Goal: Task Accomplishment & Management: Manage account settings

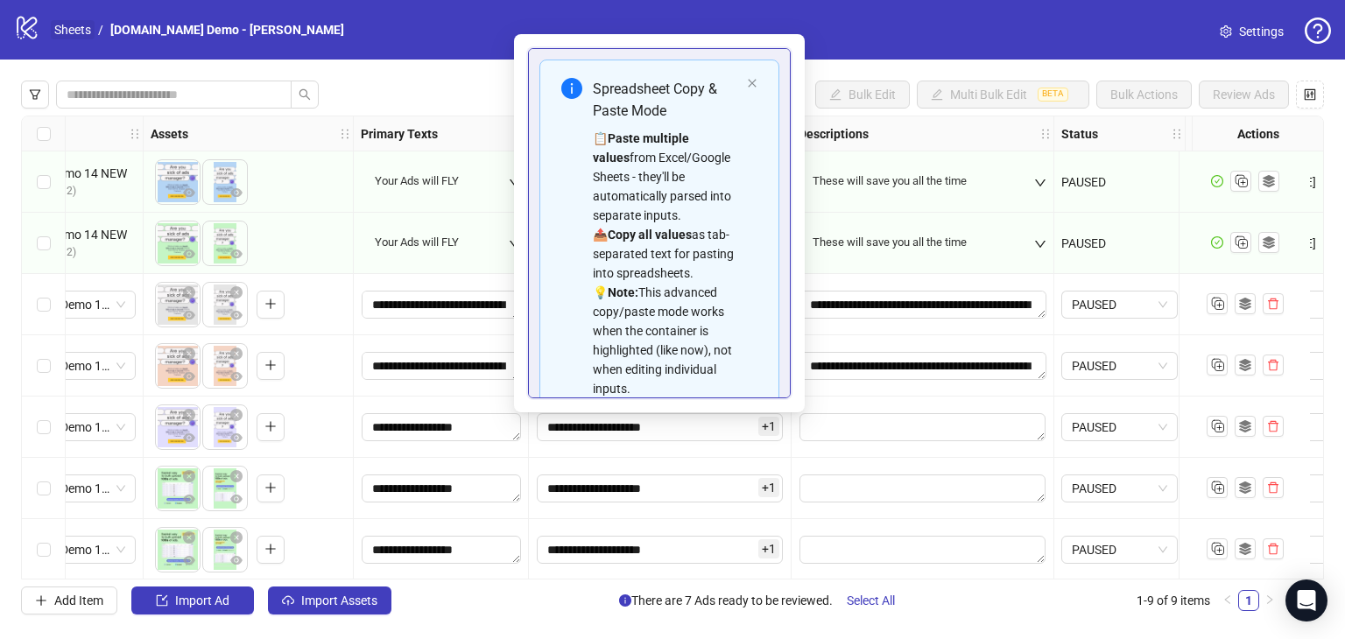
click at [62, 29] on link "Sheets" at bounding box center [73, 29] width 44 height 19
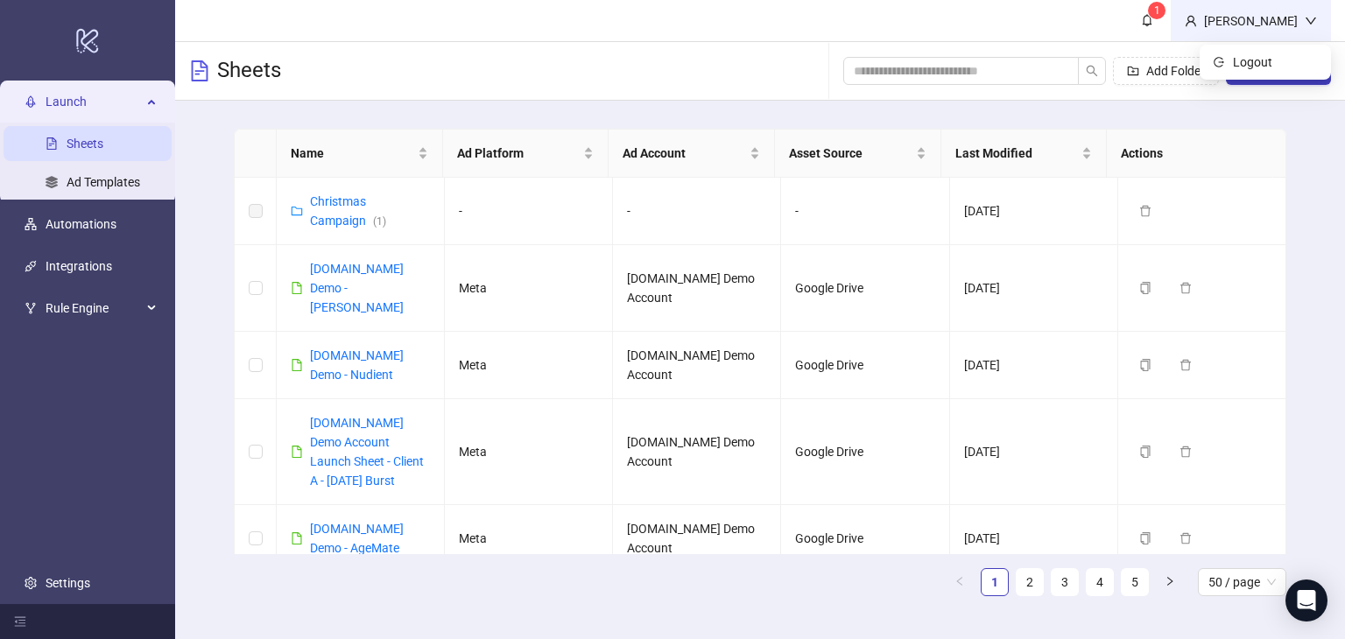
click at [1305, 22] on icon "down" at bounding box center [1311, 21] width 12 height 12
click at [1261, 60] on span "Logout" at bounding box center [1275, 62] width 84 height 19
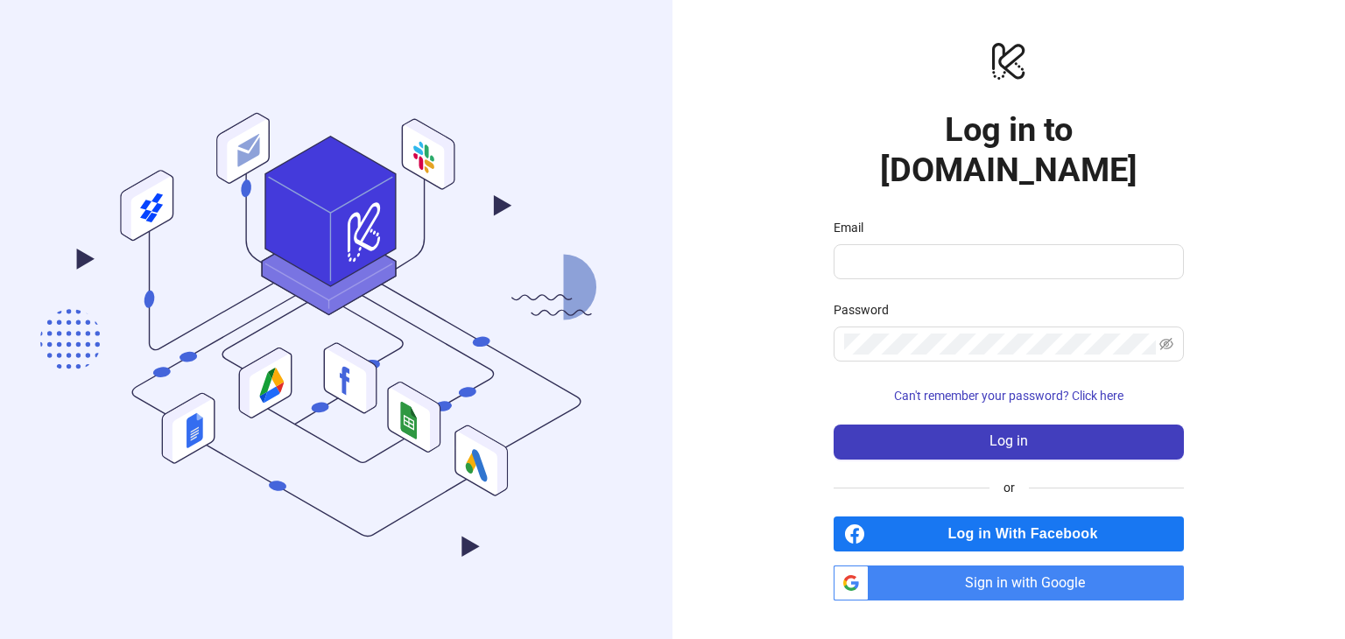
click at [980, 568] on span "Sign in with Google" at bounding box center [1030, 583] width 308 height 35
click at [1233, 123] on div "logo/logo-mobile Log in to Kitchn.io Email Password Can't remember your passwor…" at bounding box center [1009, 319] width 673 height 639
click at [1050, 566] on span "Sign in with Google" at bounding box center [1030, 583] width 308 height 35
click at [1005, 566] on span "Sign in with Google" at bounding box center [1030, 583] width 308 height 35
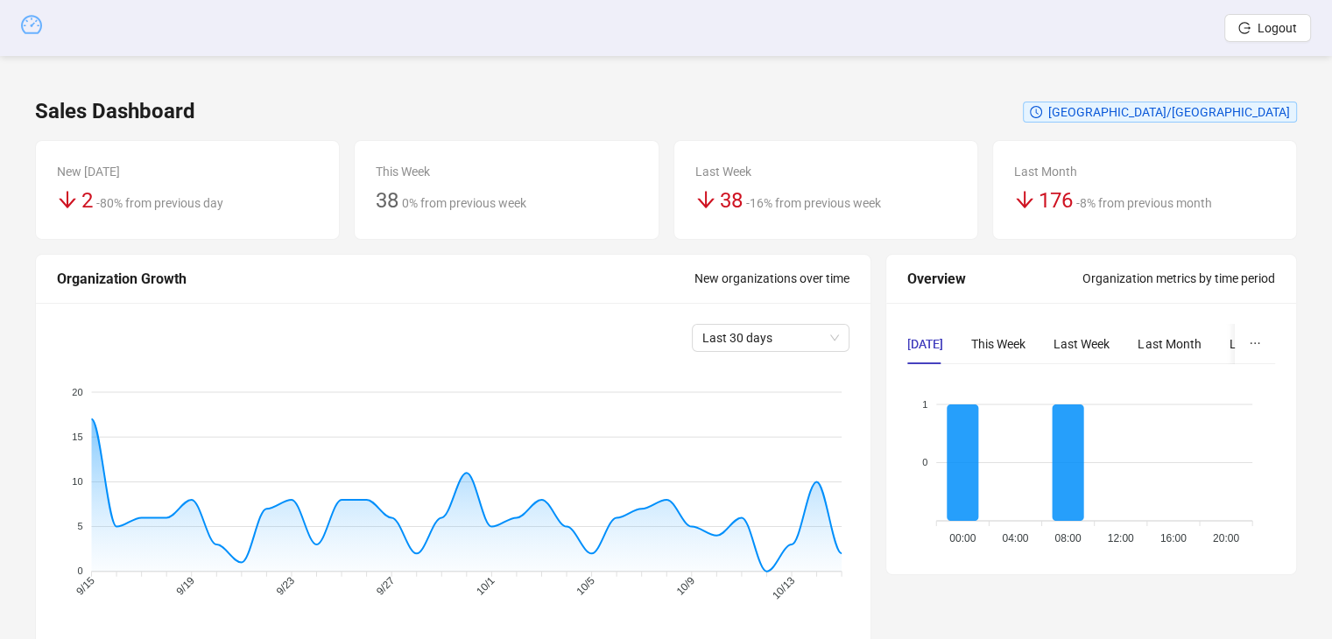
click at [26, 24] on icon "dashboard" at bounding box center [31, 24] width 21 height 21
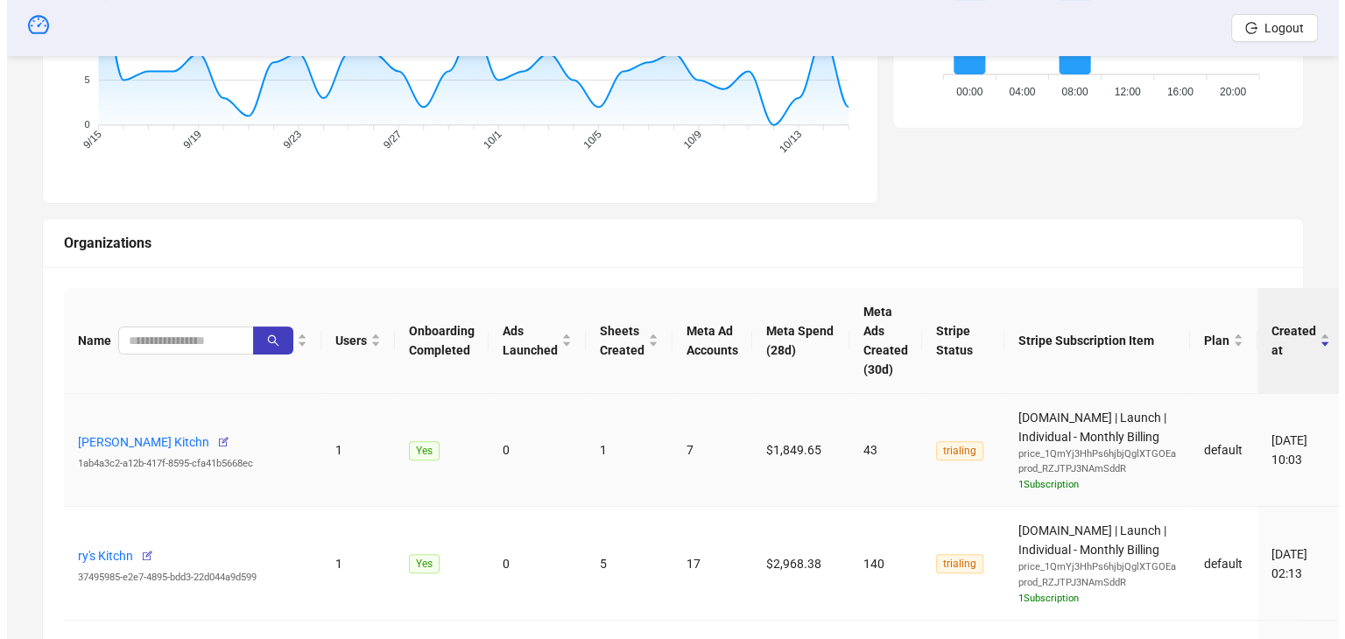
scroll to position [526, 0]
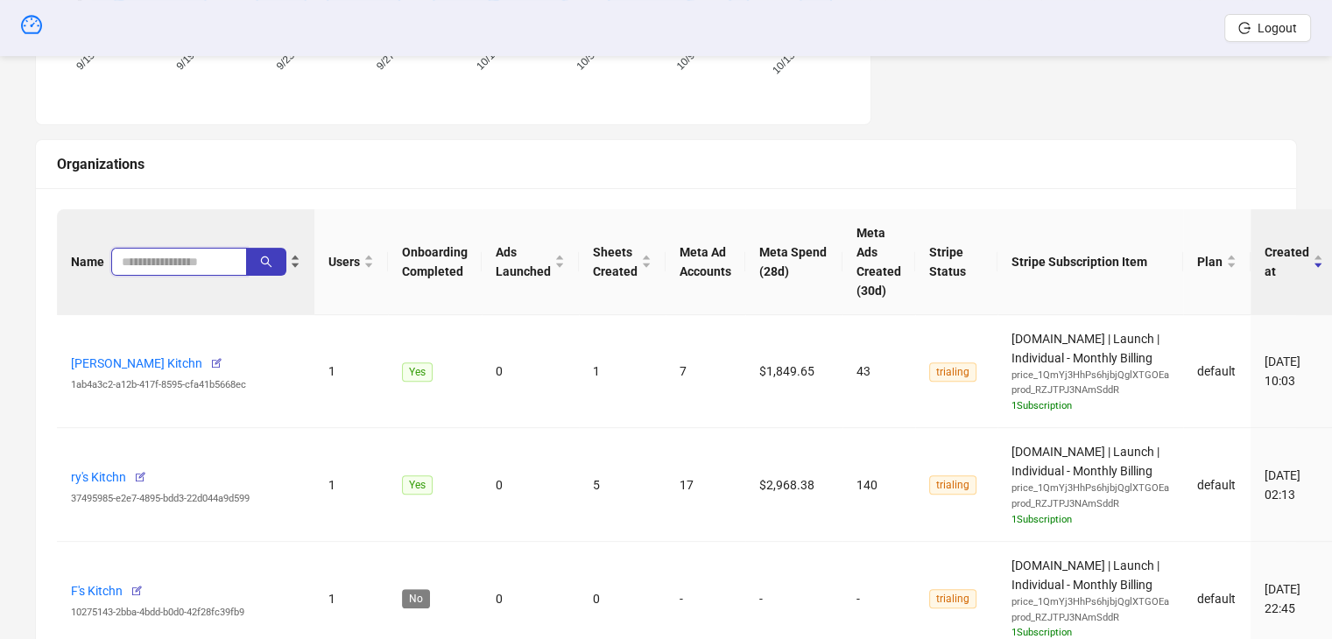
click at [172, 252] on input "search" at bounding box center [172, 261] width 101 height 19
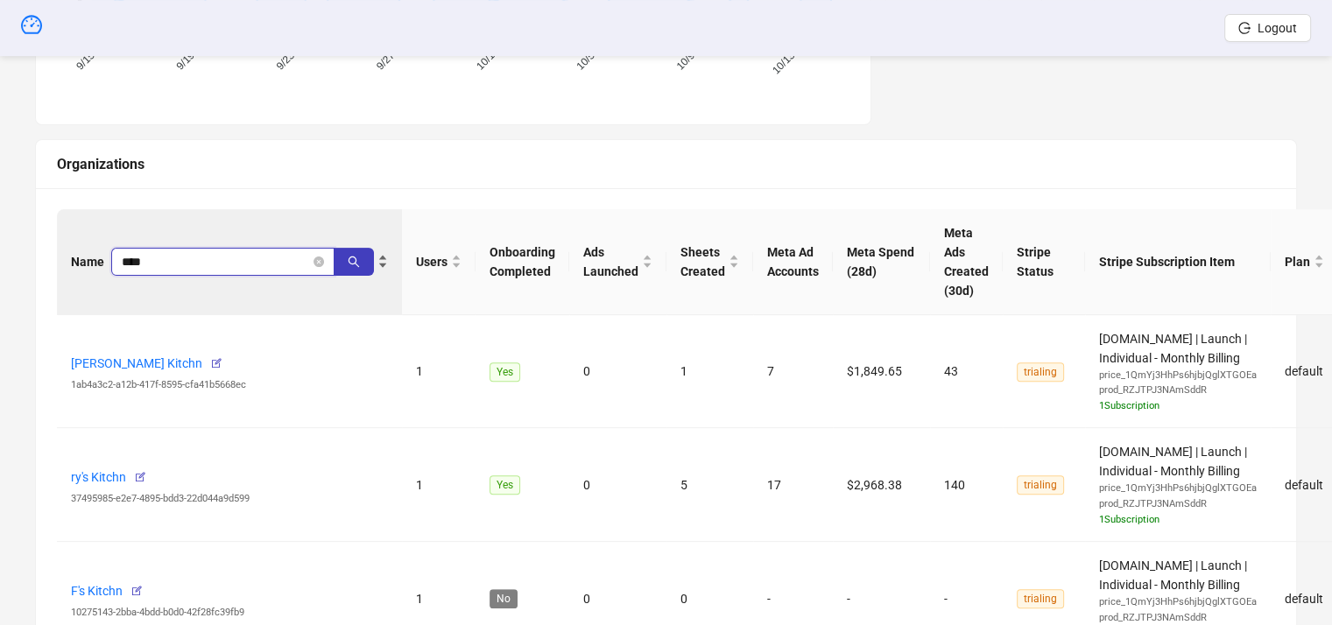
type input "****"
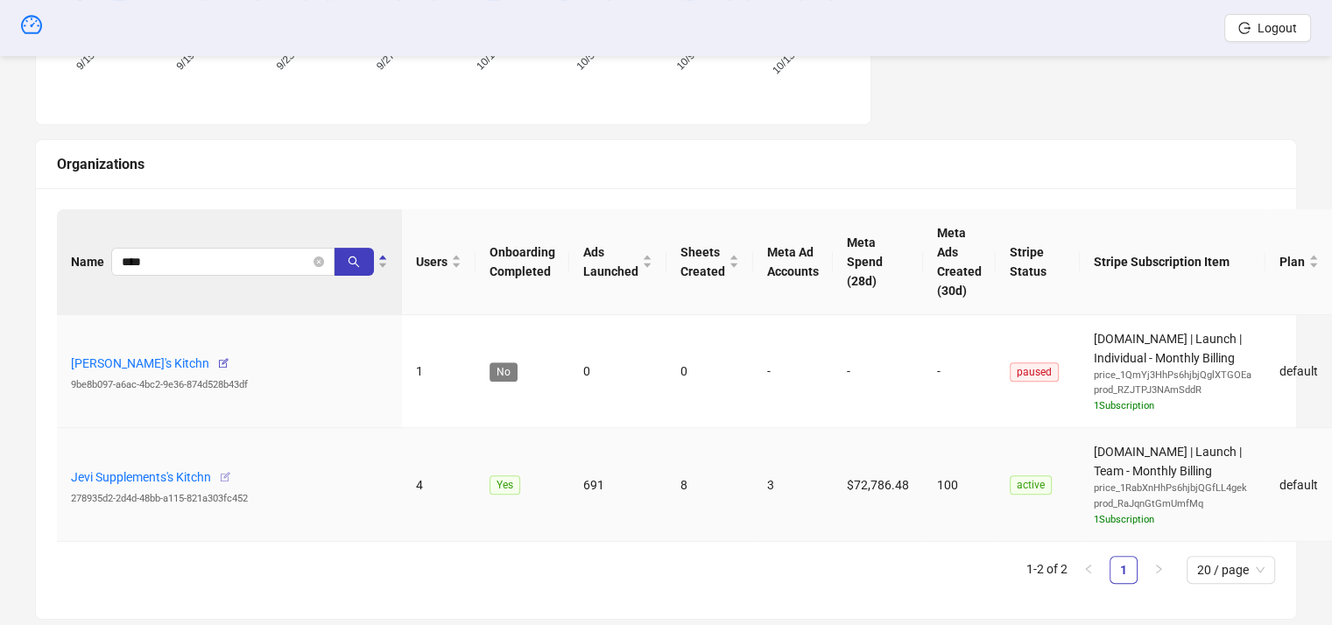
click at [231, 473] on icon "button" at bounding box center [225, 477] width 12 height 12
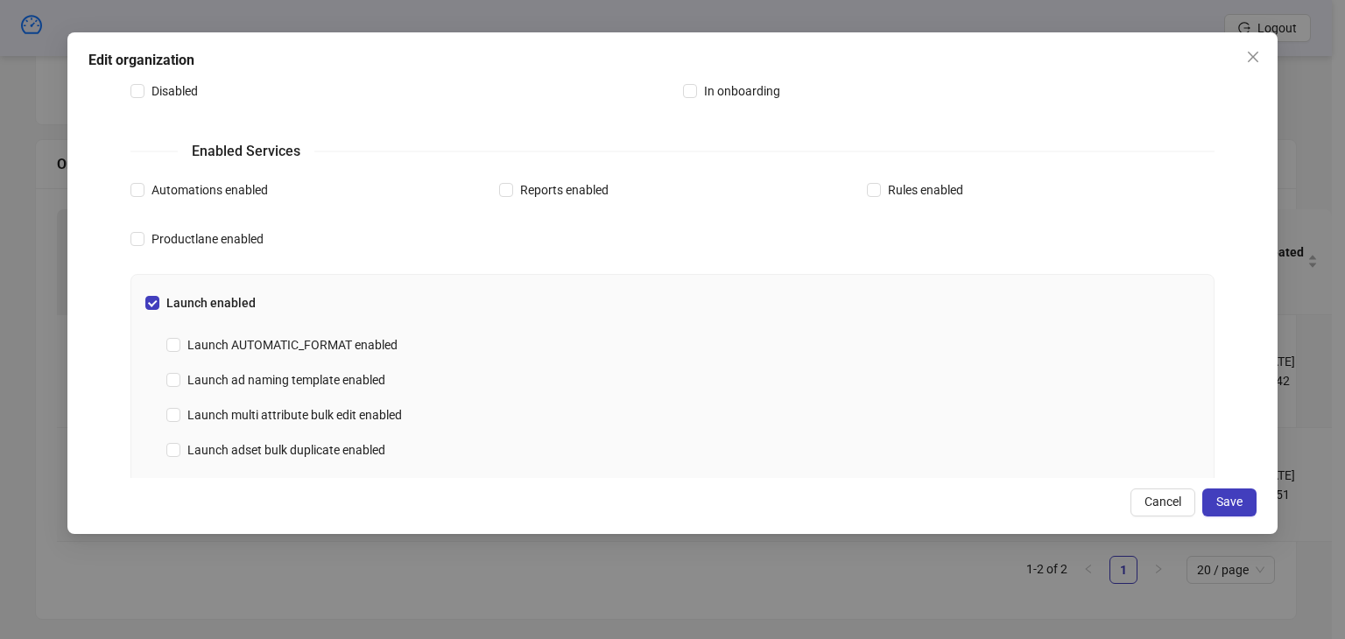
scroll to position [701, 0]
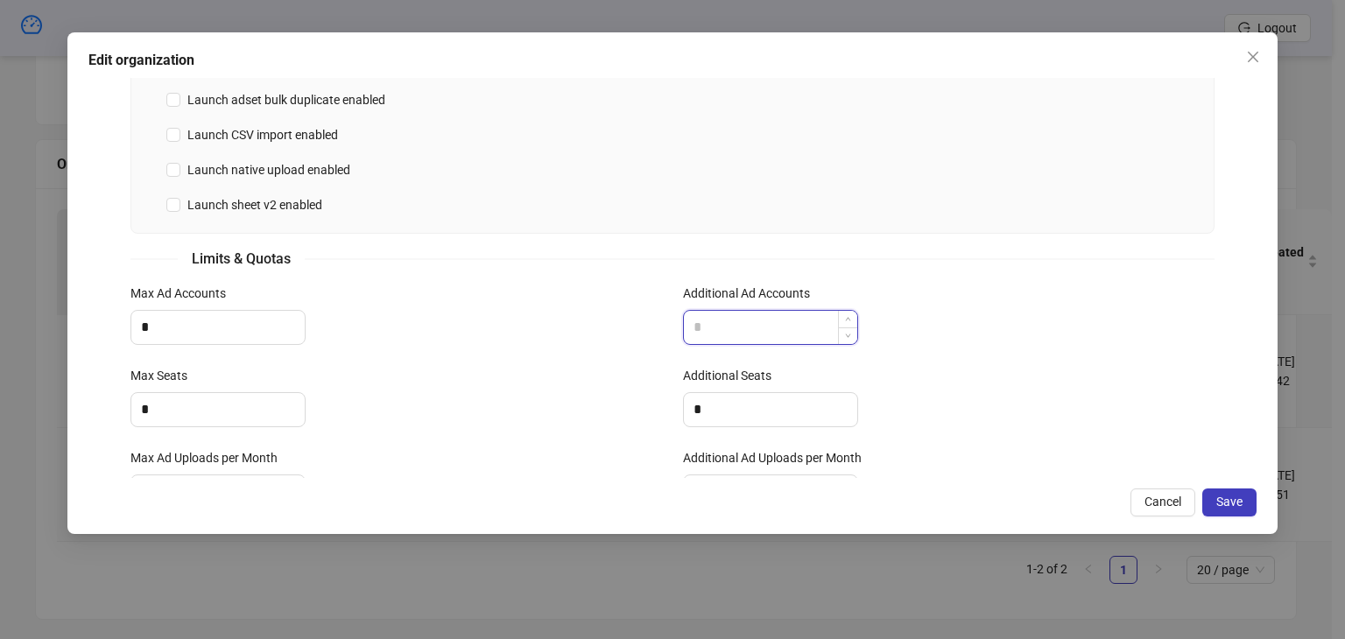
click at [718, 321] on input "Additional Ad Accounts" at bounding box center [770, 327] width 173 height 33
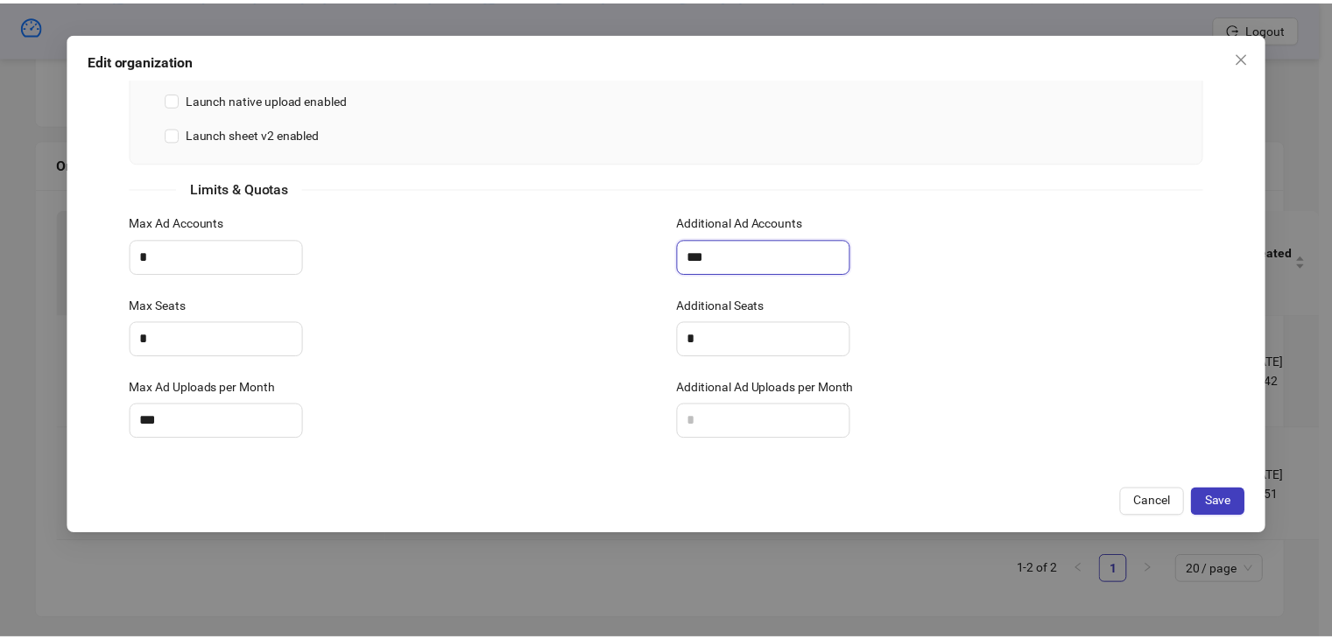
scroll to position [772, 0]
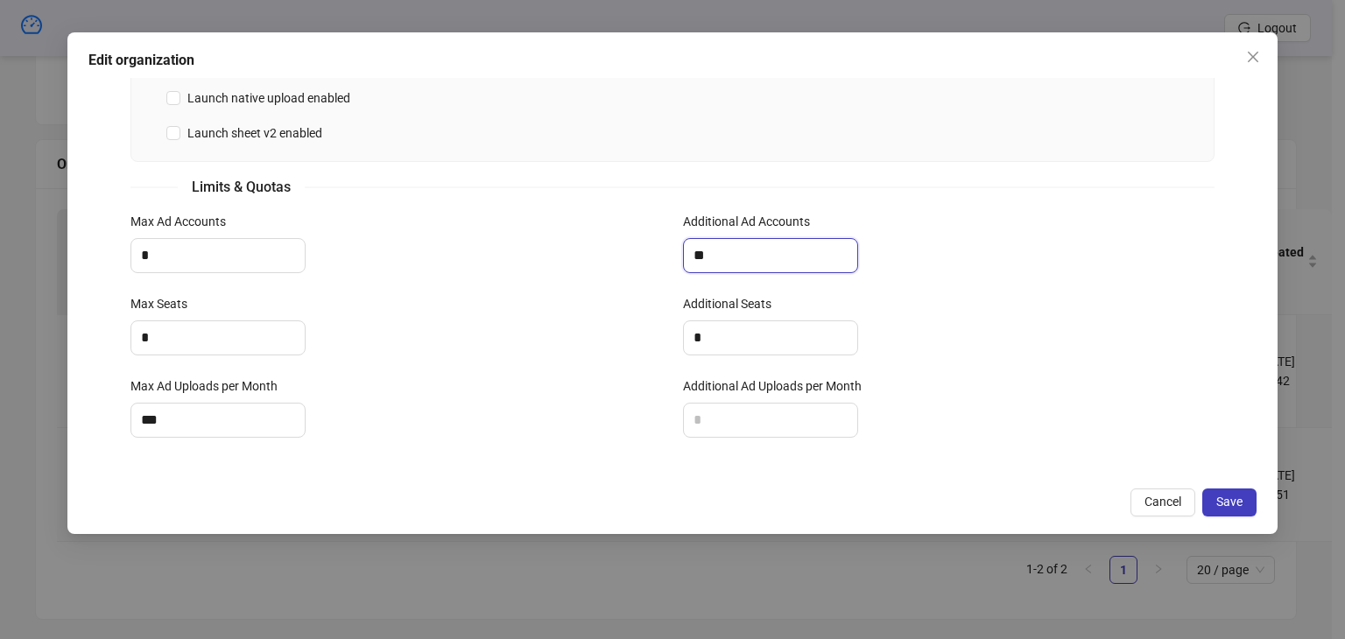
type input "*"
drag, startPoint x: 717, startPoint y: 418, endPoint x: 725, endPoint y: 426, distance: 11.1
click at [720, 425] on input "Additional Ad Uploads per Month" at bounding box center [770, 420] width 173 height 33
type input "***"
click at [1228, 500] on span "Save" at bounding box center [1230, 502] width 26 height 14
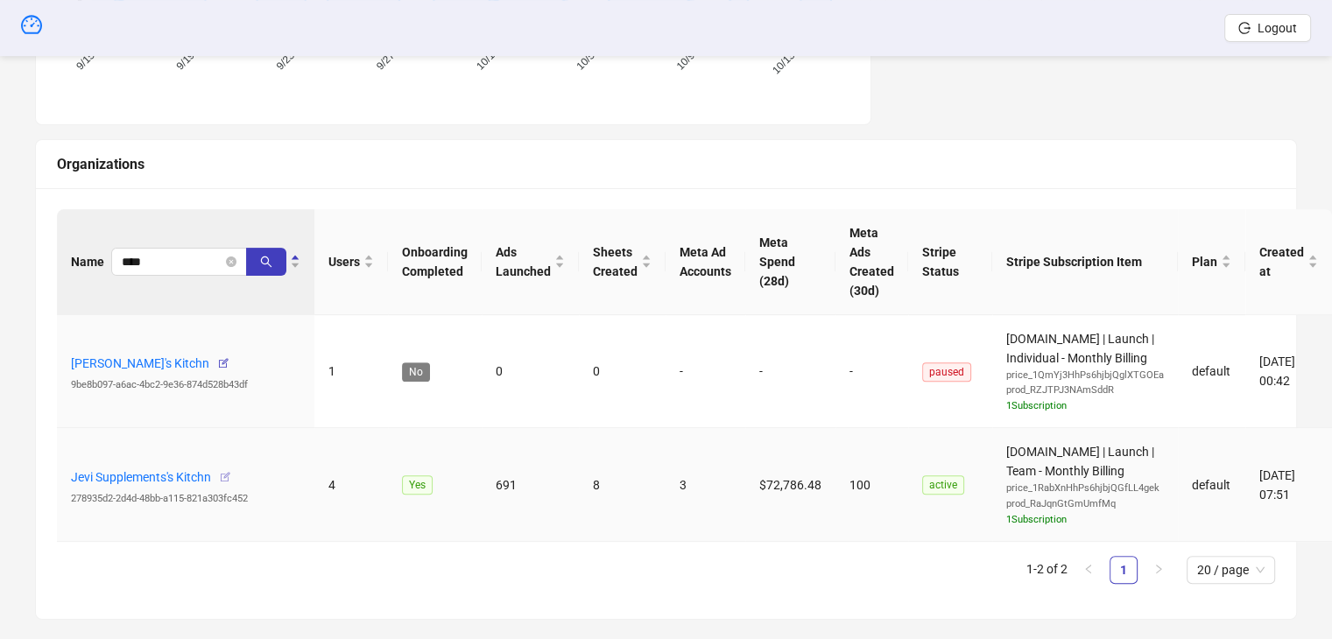
click at [224, 476] on icon "button" at bounding box center [225, 477] width 12 height 12
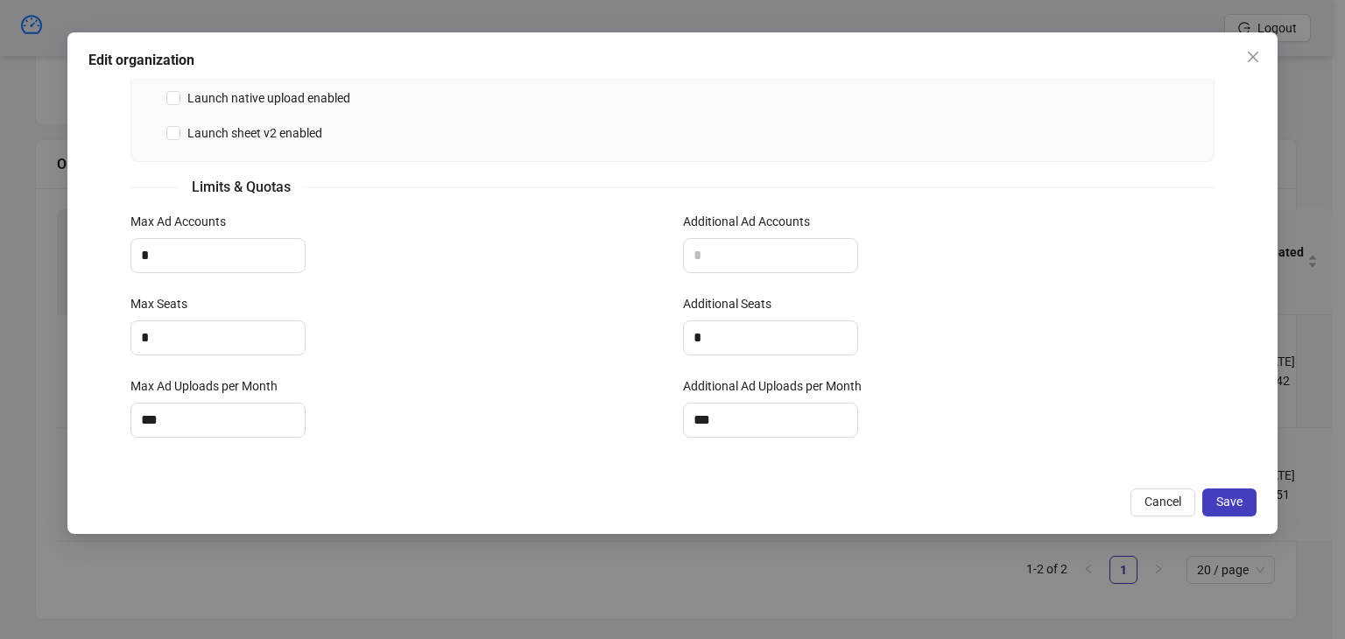
click at [711, 575] on div "**********" at bounding box center [672, 319] width 1345 height 639
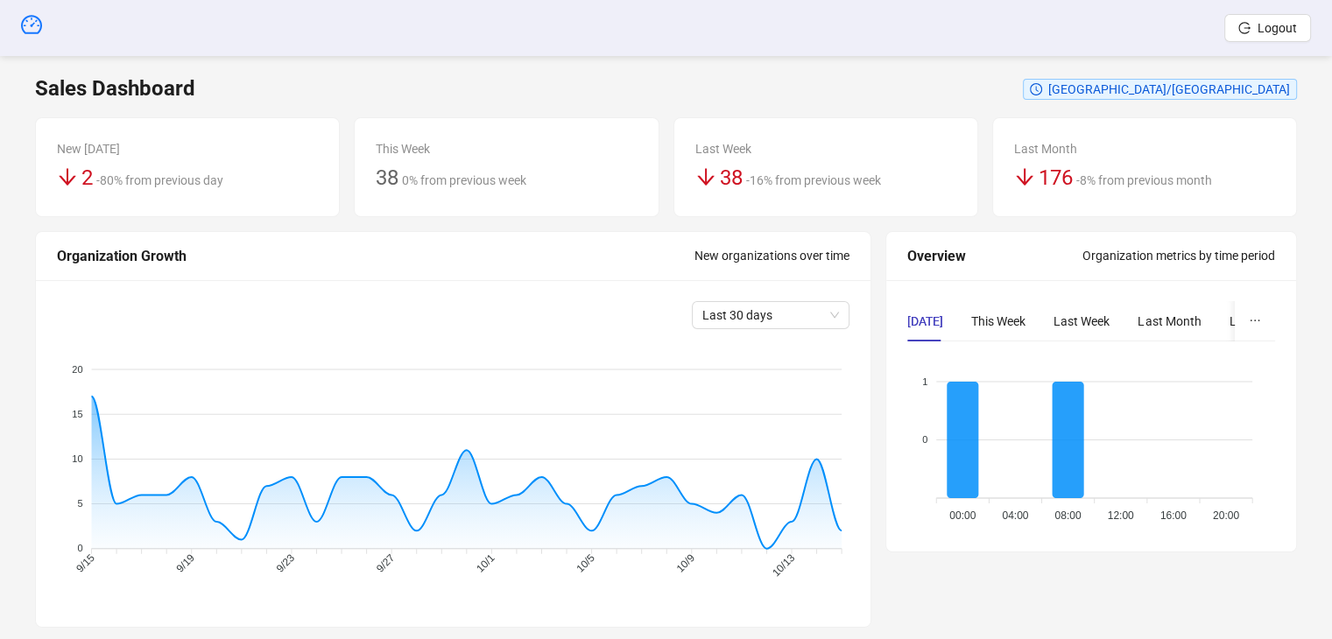
scroll to position [0, 0]
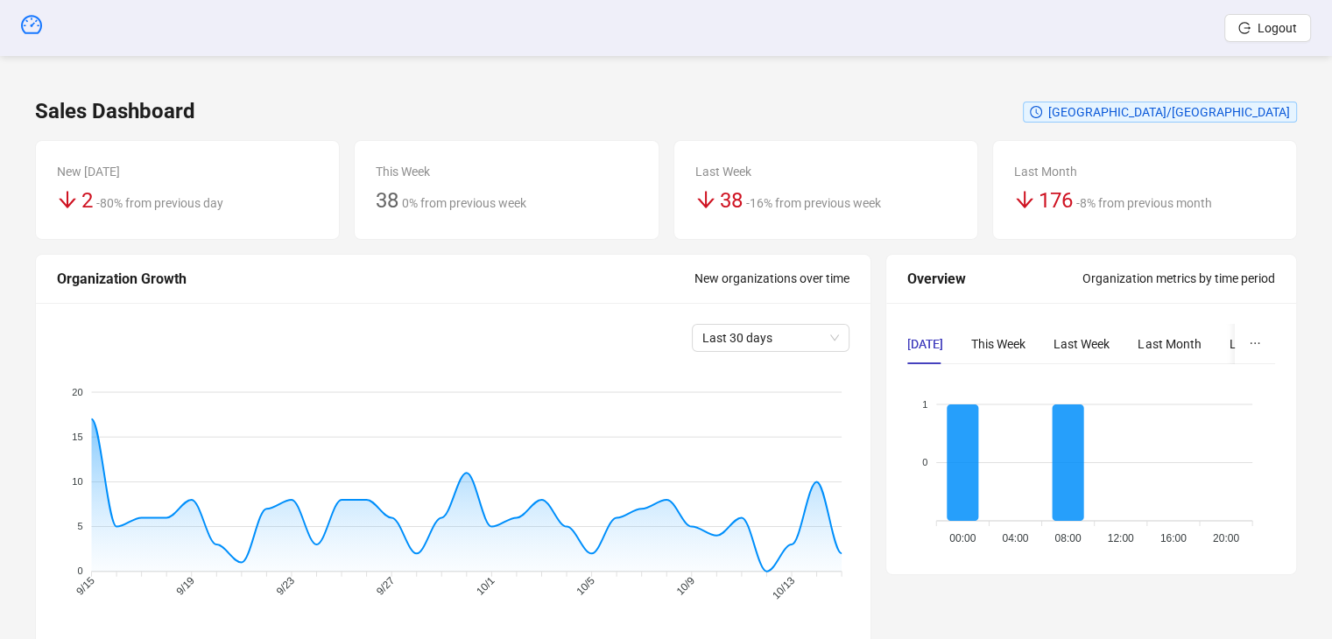
drag, startPoint x: 35, startPoint y: 21, endPoint x: 50, endPoint y: 20, distance: 14.9
click at [35, 22] on icon "dashboard" at bounding box center [31, 24] width 21 height 21
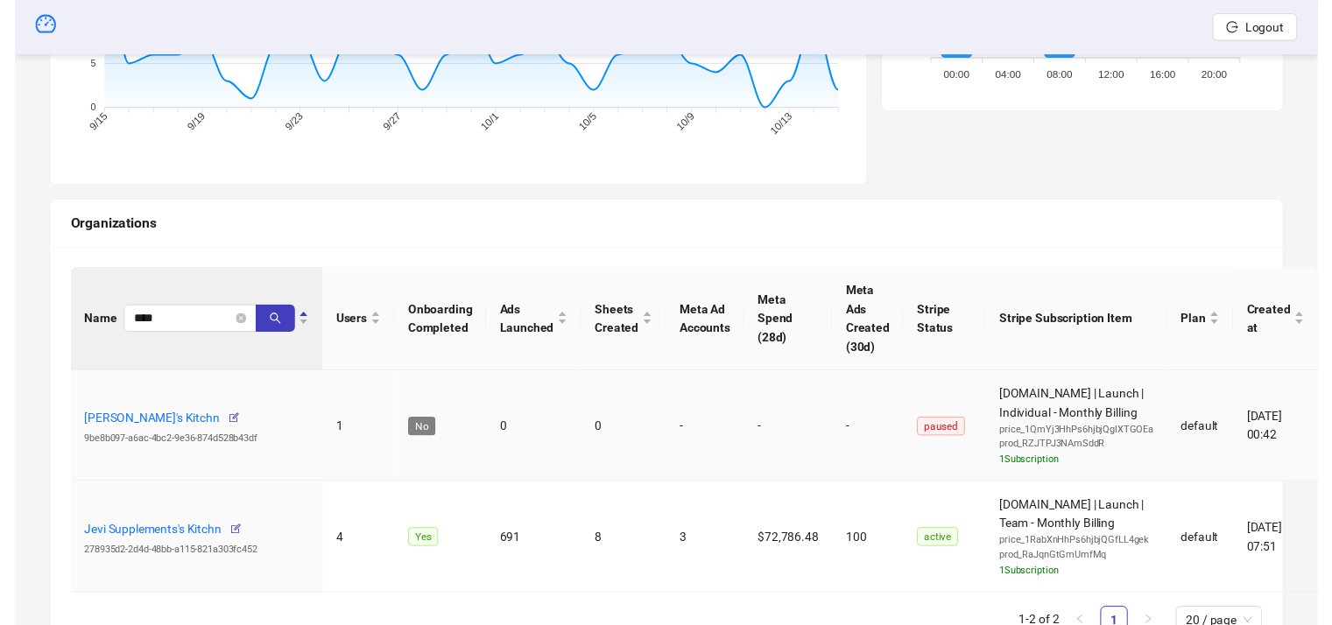
scroll to position [547, 0]
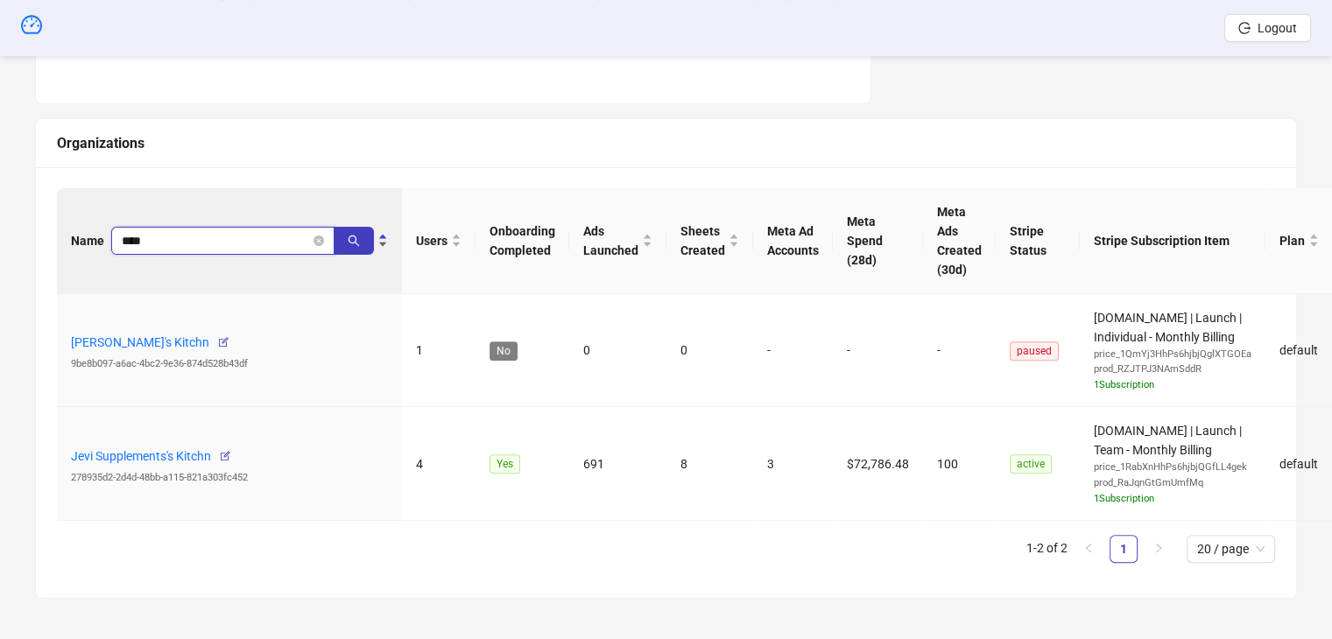
click at [169, 234] on input "****" at bounding box center [216, 240] width 188 height 19
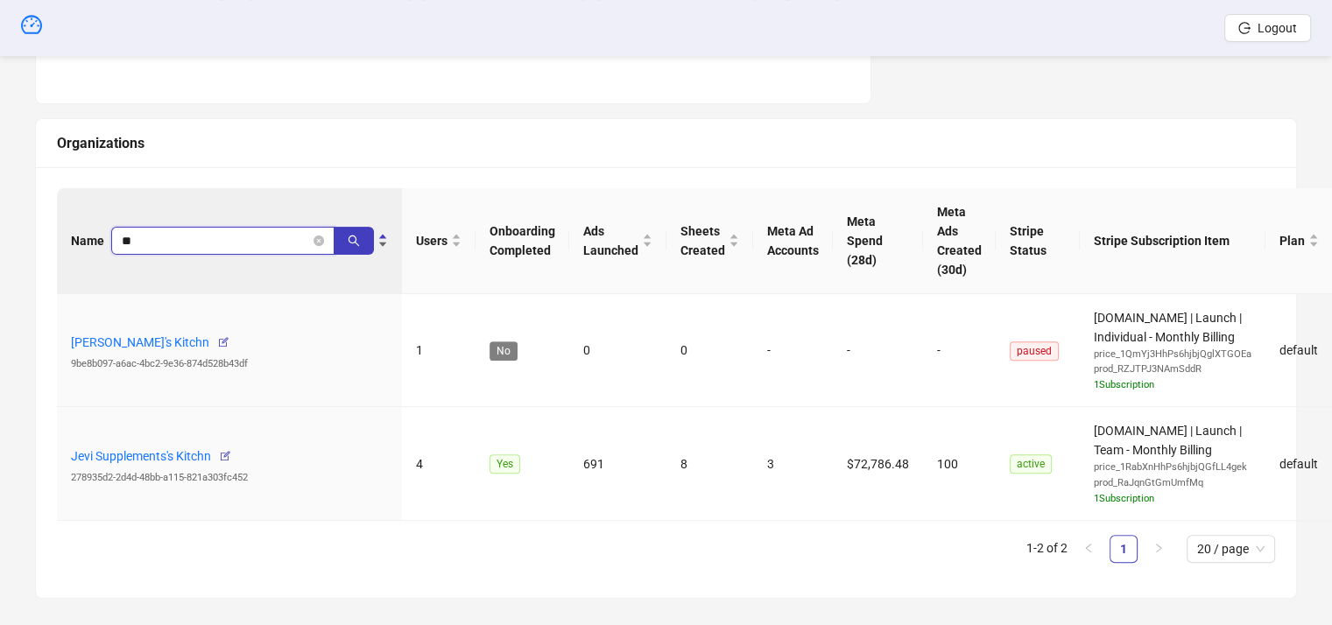
type input "*"
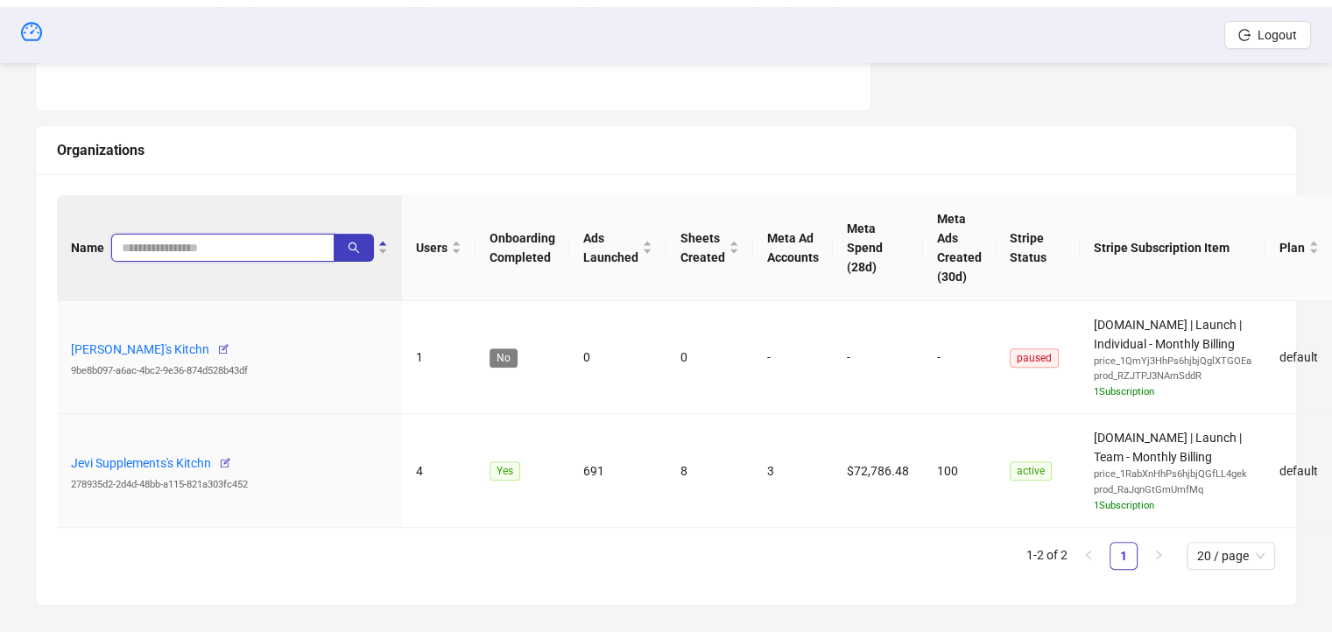
scroll to position [196, 0]
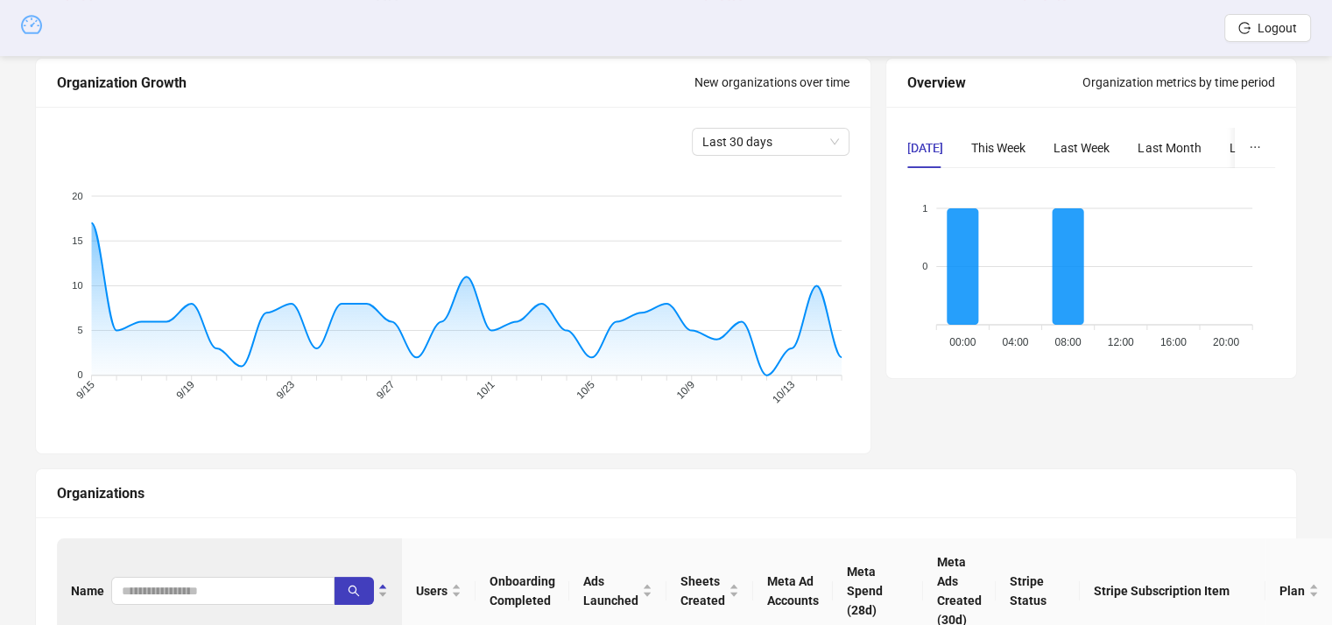
click at [28, 29] on icon "dashboard" at bounding box center [31, 24] width 21 height 21
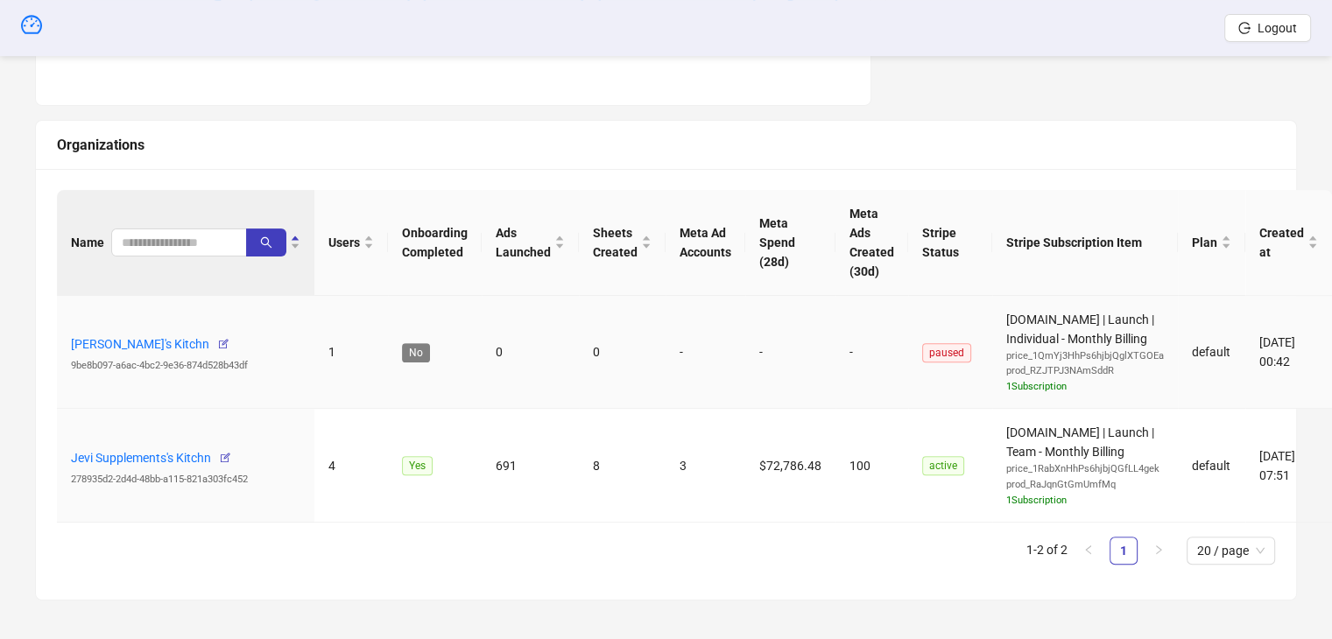
scroll to position [547, 0]
click at [131, 451] on link "Jevi Supplements's Kitchn" at bounding box center [141, 456] width 140 height 14
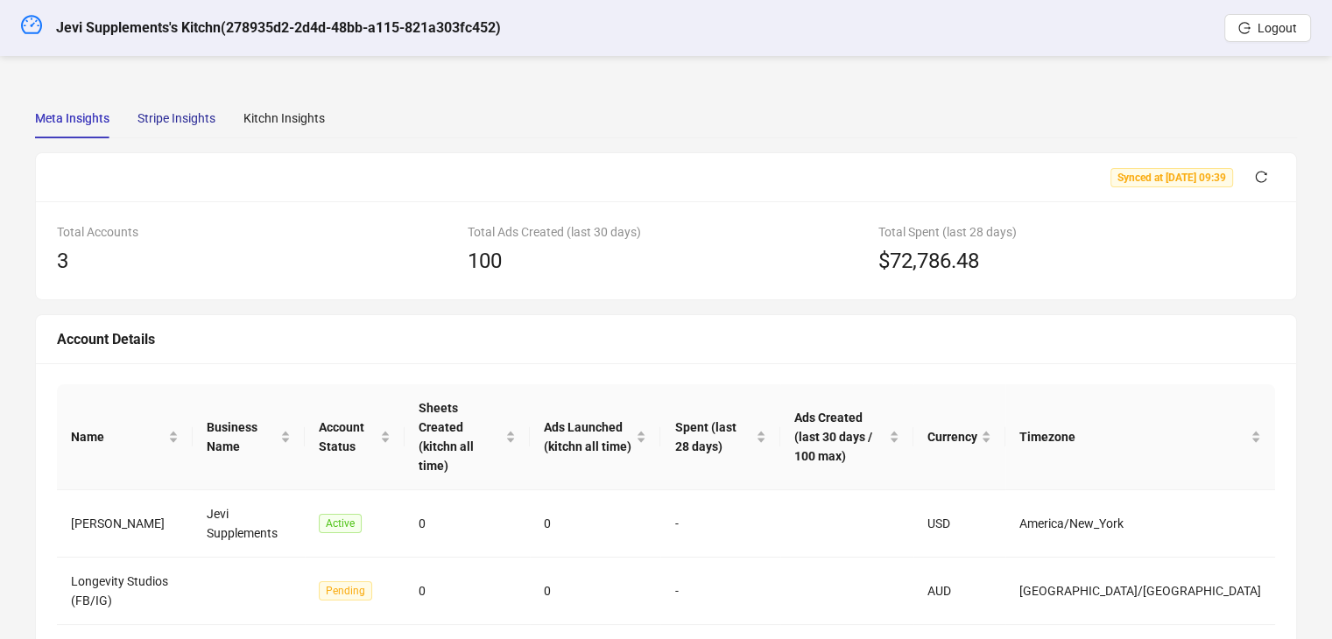
click at [161, 123] on div "Stripe Insights" at bounding box center [177, 118] width 78 height 19
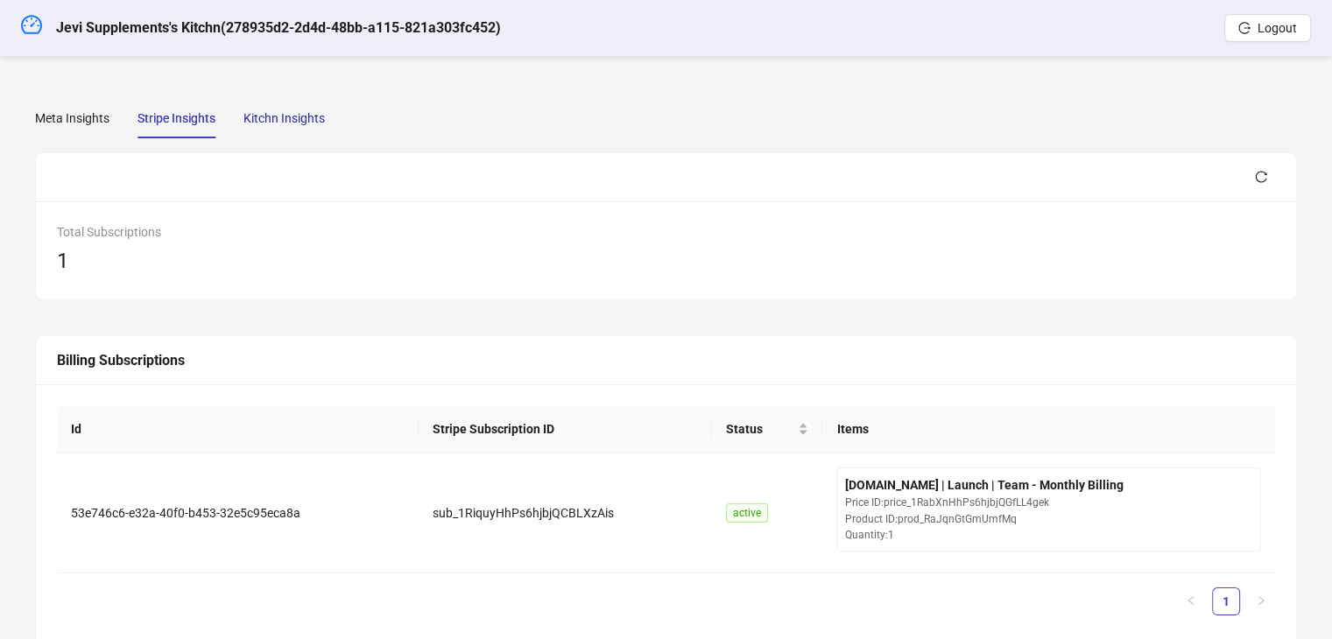
click at [272, 122] on div "Kitchn Insights" at bounding box center [283, 118] width 81 height 19
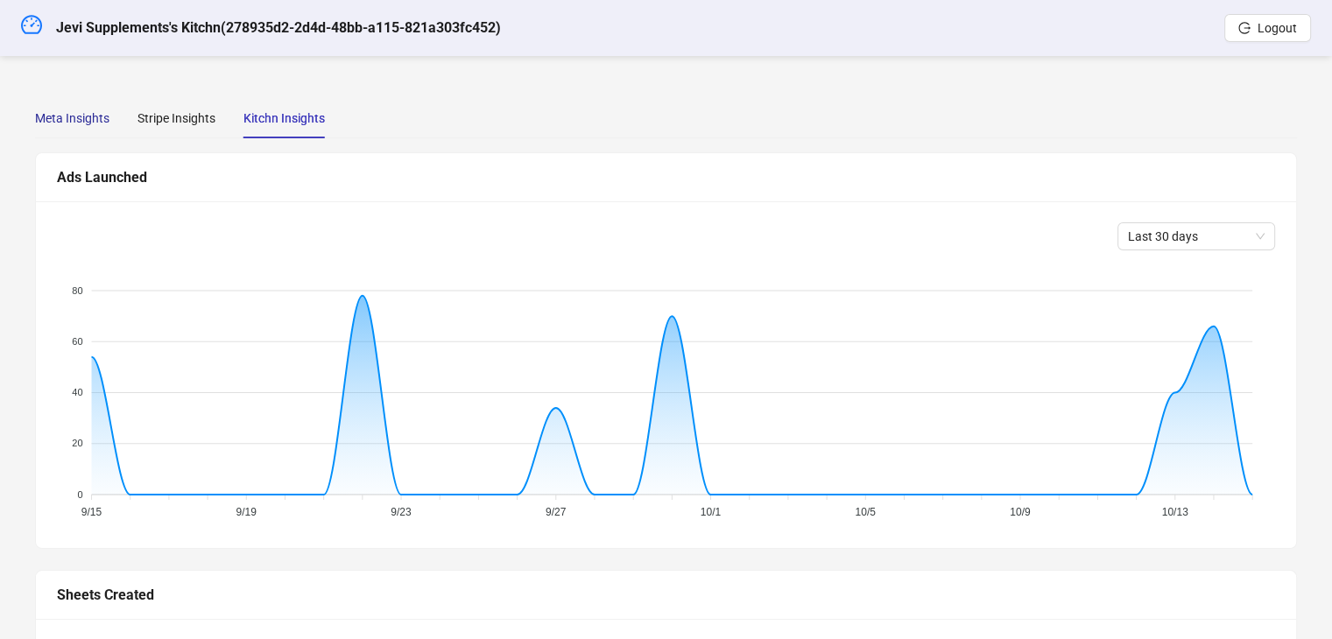
click at [65, 125] on div "Meta Insights" at bounding box center [72, 118] width 74 height 19
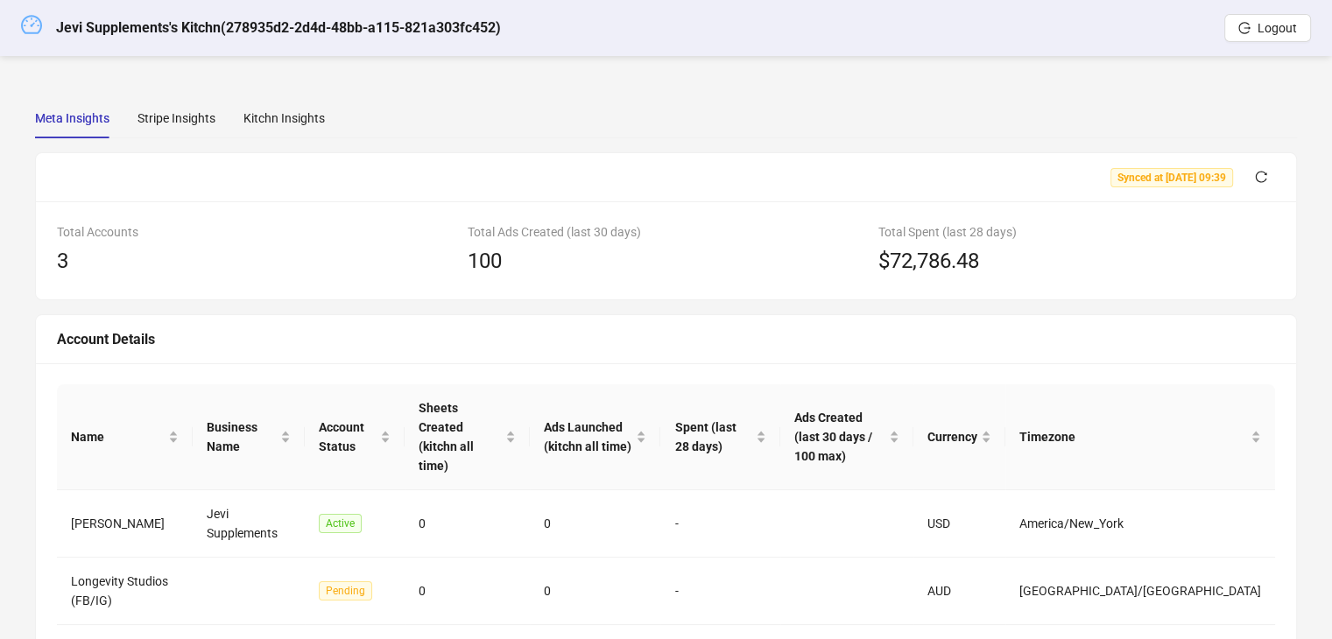
click at [28, 30] on icon "dashboard" at bounding box center [31, 24] width 21 height 21
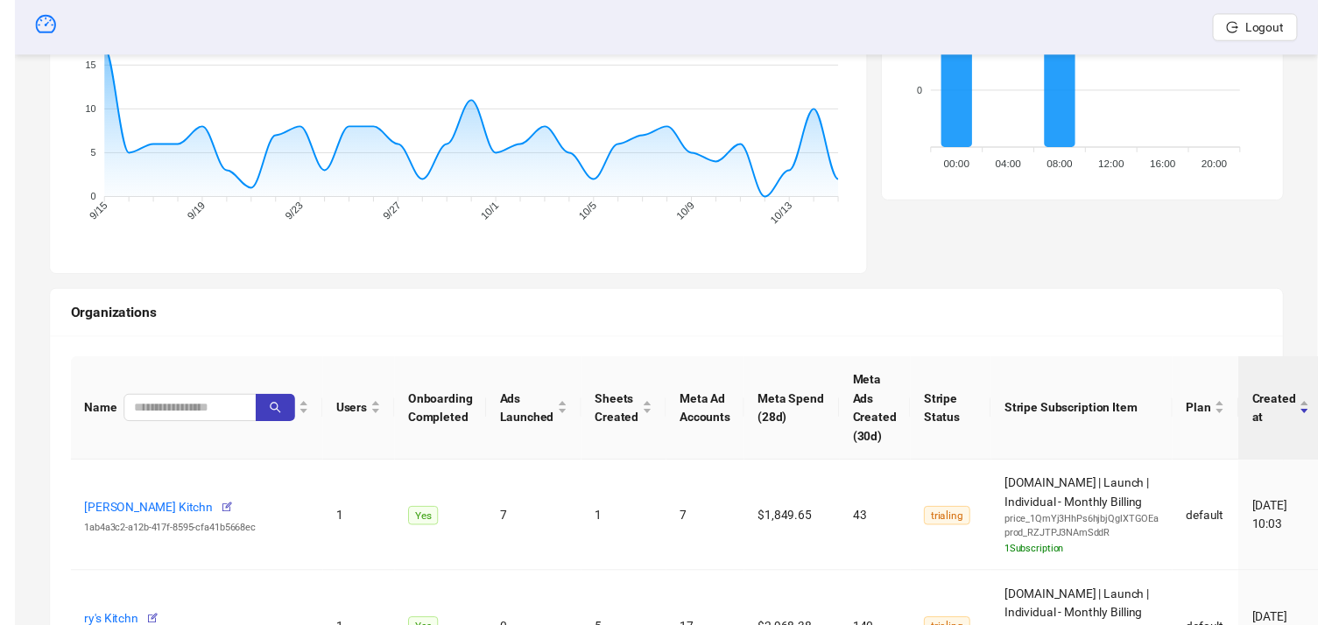
scroll to position [313, 0]
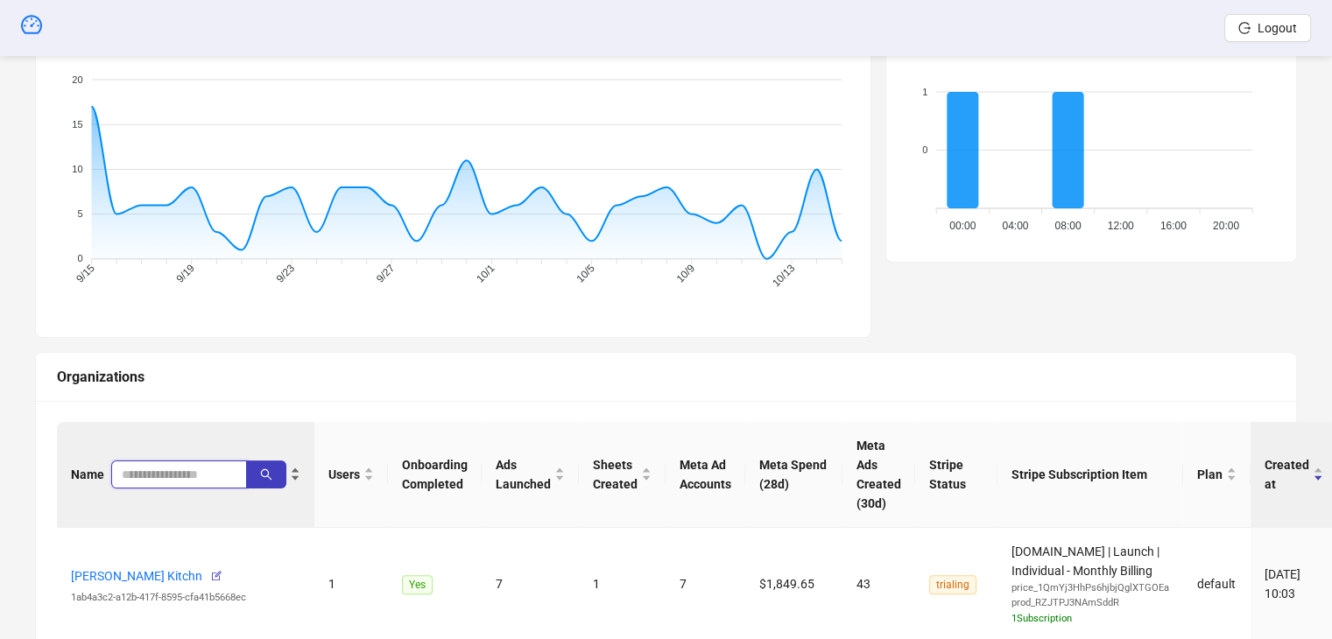
click at [166, 479] on input "search" at bounding box center [172, 474] width 101 height 19
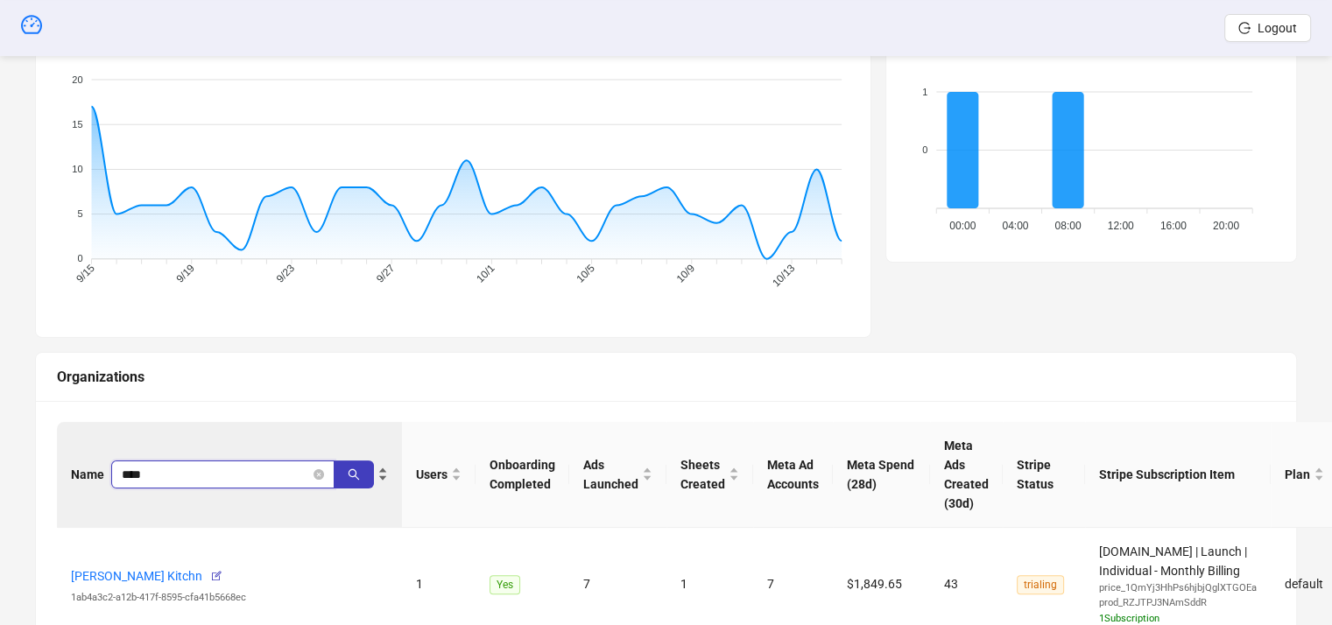
type input "****"
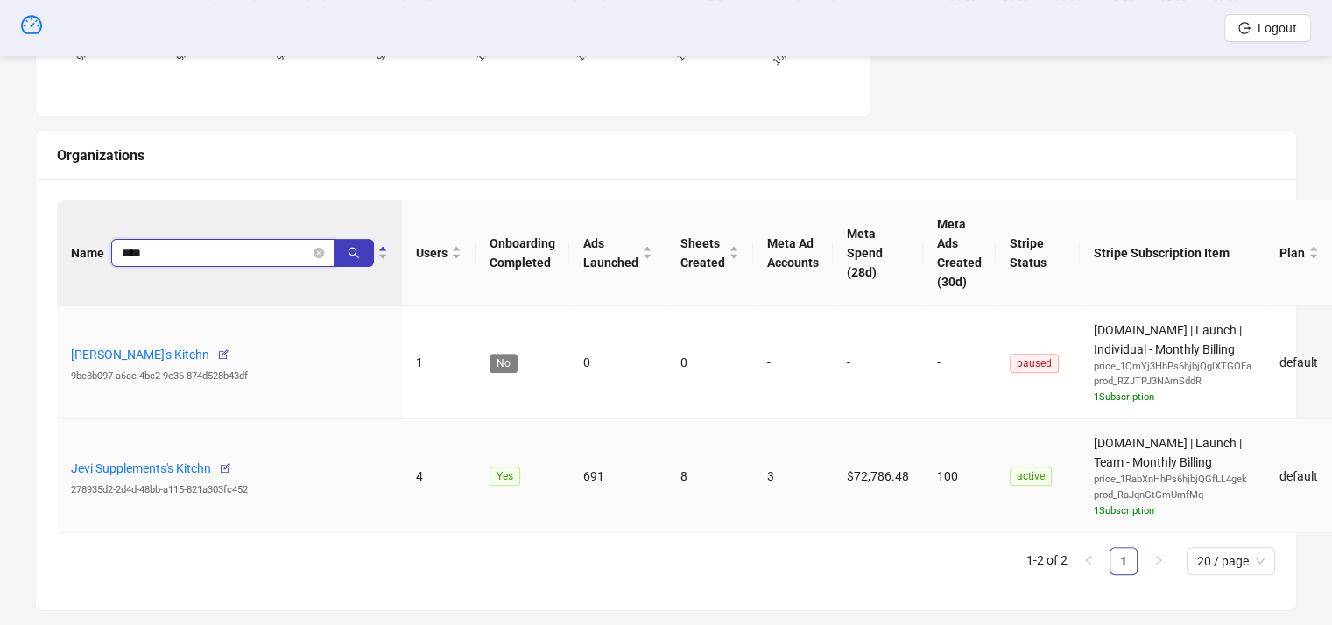
scroll to position [561, 0]
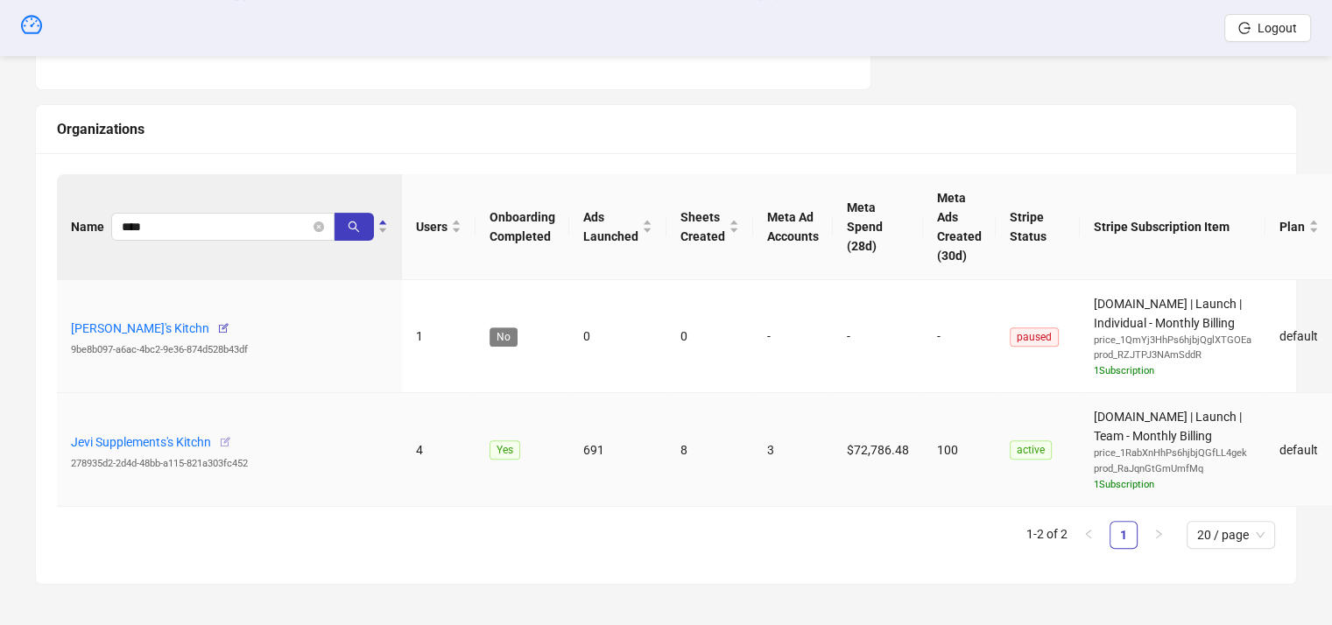
click at [230, 440] on icon "button" at bounding box center [225, 442] width 12 height 12
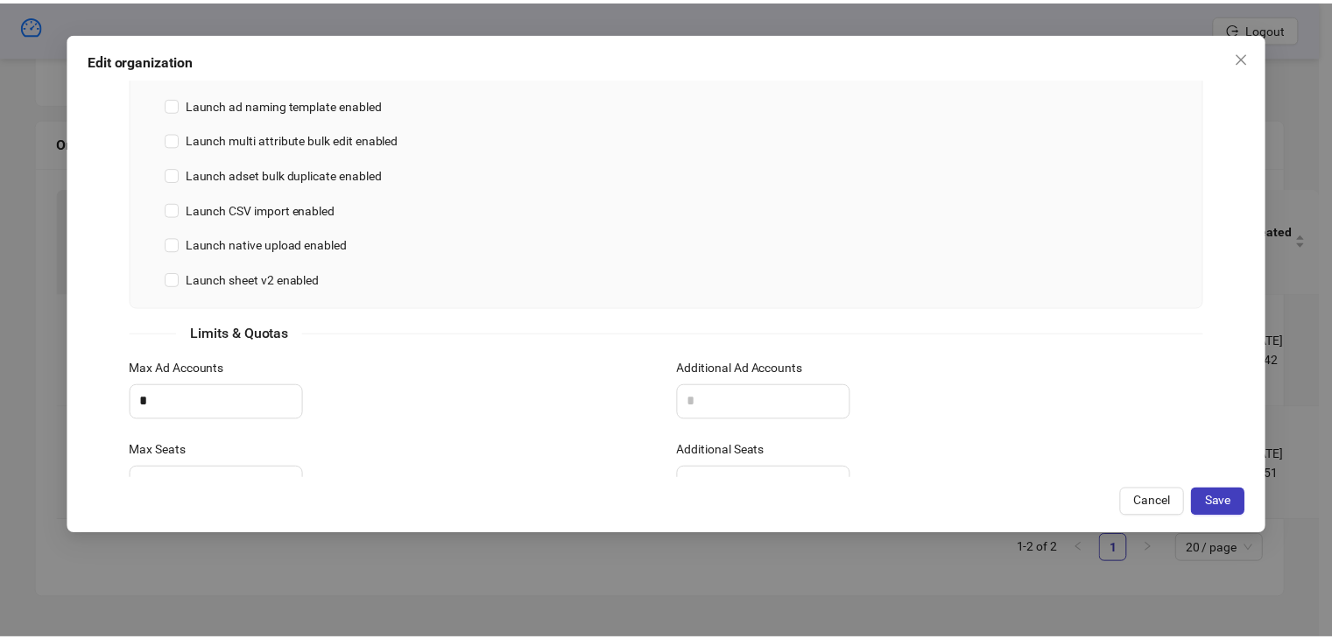
scroll to position [772, 0]
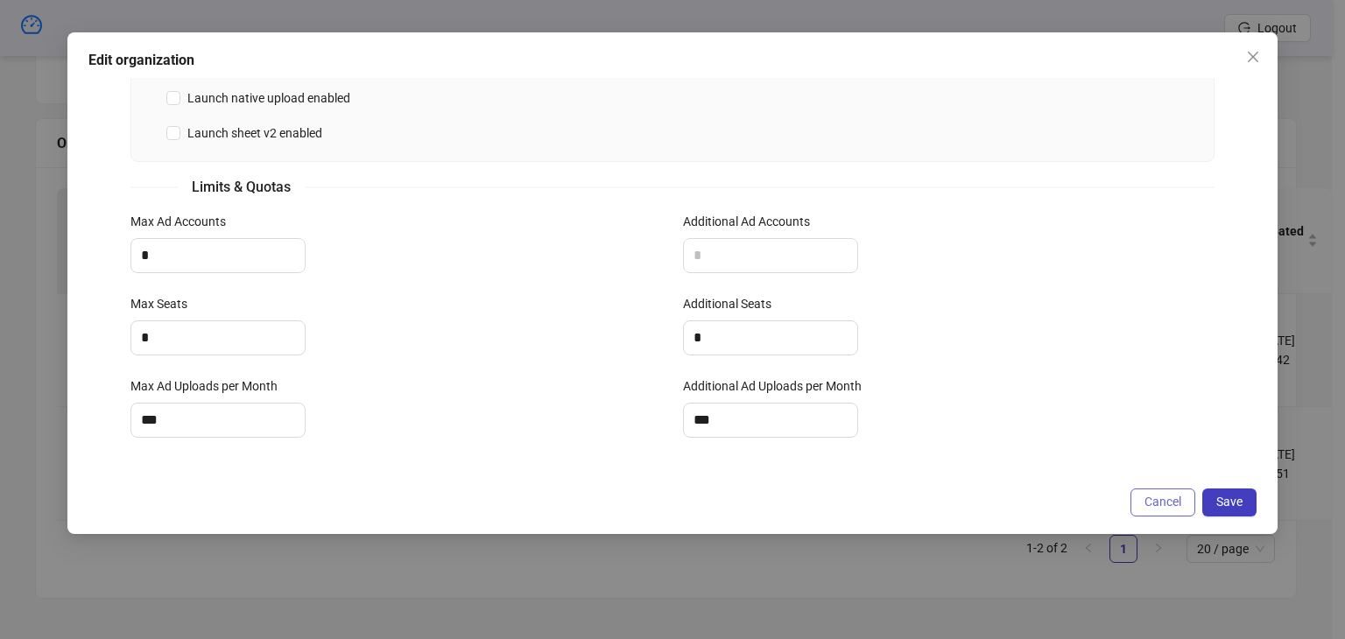
click at [1134, 502] on button "Cancel" at bounding box center [1163, 503] width 65 height 28
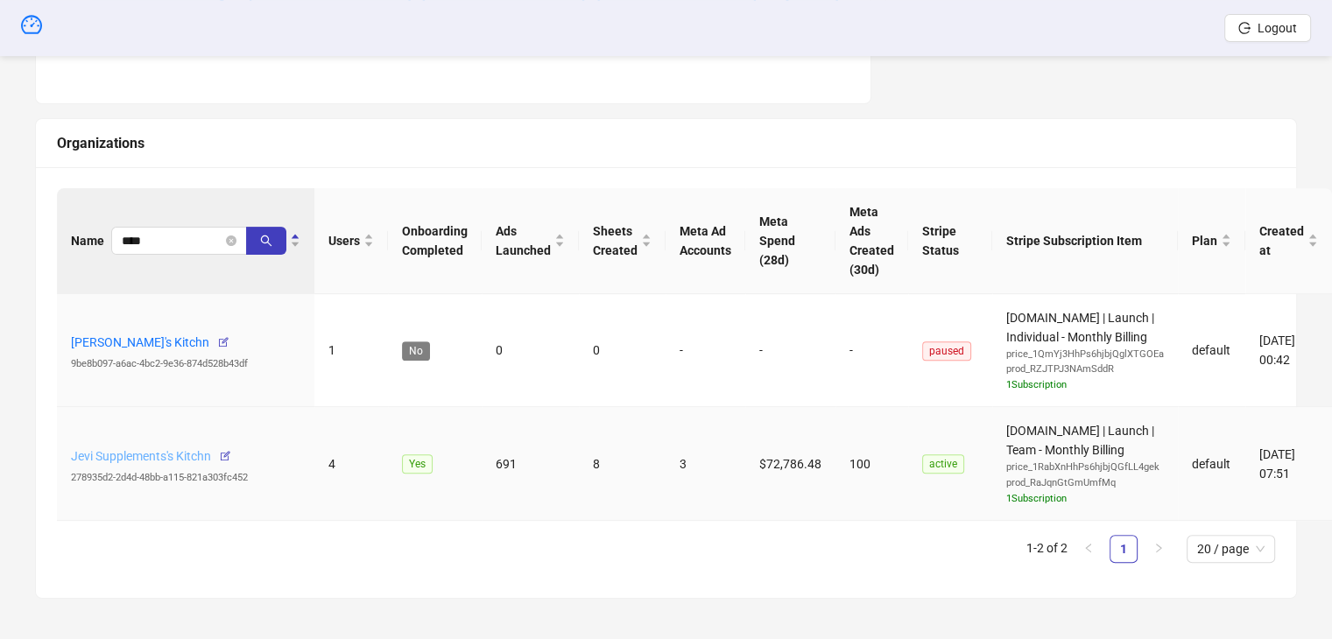
click at [160, 453] on link "Jevi Supplements's Kitchn" at bounding box center [141, 456] width 140 height 14
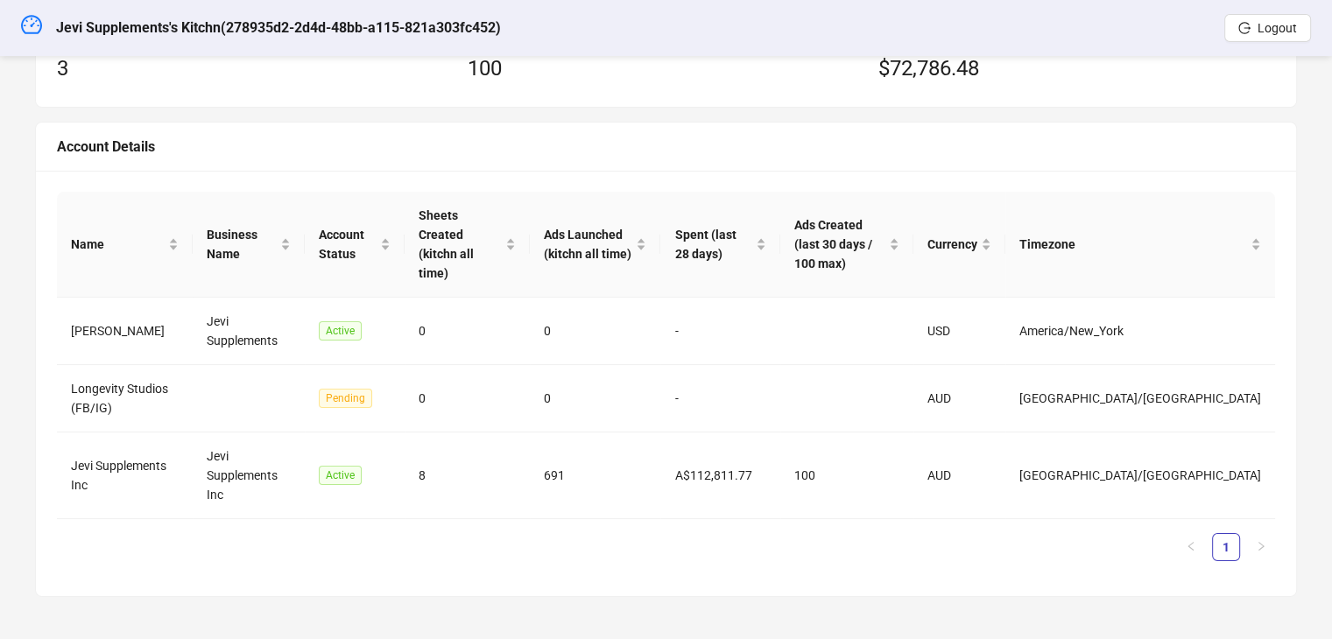
scroll to position [133, 0]
